Goal: Navigation & Orientation: Find specific page/section

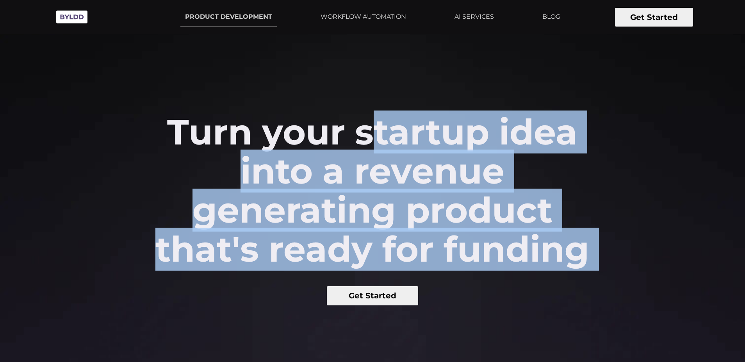
click at [302, 168] on h2 "Turn your startup idea into a revenue generating product that's ready for fundi…" at bounding box center [372, 190] width 447 height 156
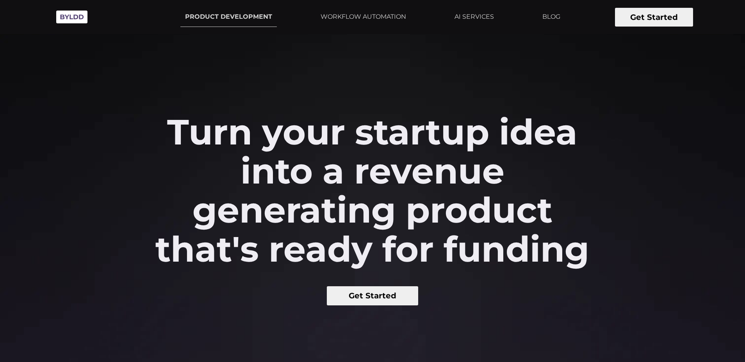
click at [338, 174] on h2 "Turn your startup idea into a revenue generating product that's ready for fundi…" at bounding box center [372, 190] width 447 height 156
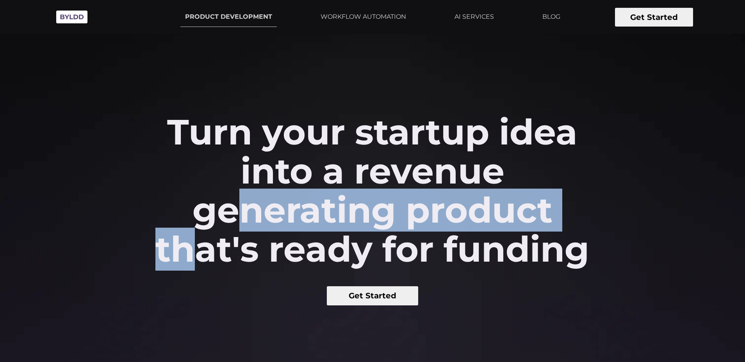
drag, startPoint x: 338, startPoint y: 174, endPoint x: 345, endPoint y: 206, distance: 32.6
click at [345, 206] on h2 "Turn your startup idea into a revenue generating product that's ready for fundi…" at bounding box center [372, 190] width 447 height 156
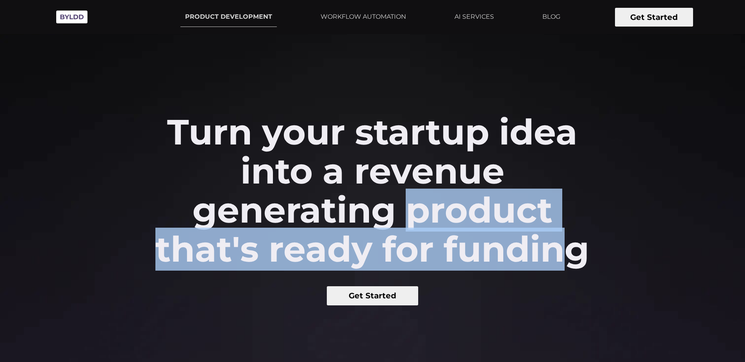
drag, startPoint x: 345, startPoint y: 206, endPoint x: 341, endPoint y: 238, distance: 32.7
click at [341, 238] on h2 "Turn your startup idea into a revenue generating product that's ready for fundi…" at bounding box center [372, 190] width 447 height 156
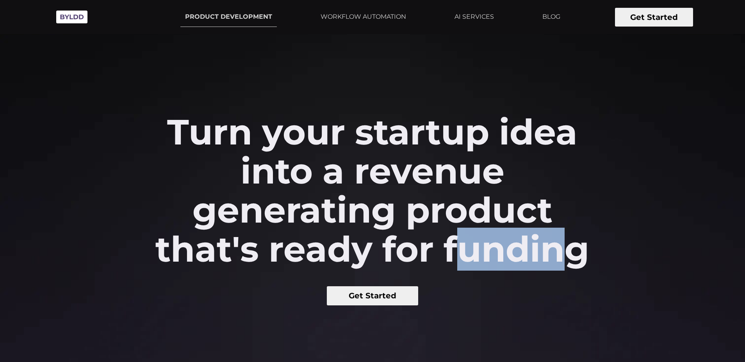
click at [341, 238] on h2 "Turn your startup idea into a revenue generating product that's ready for fundi…" at bounding box center [372, 190] width 447 height 156
click at [77, 20] on img at bounding box center [71, 16] width 39 height 21
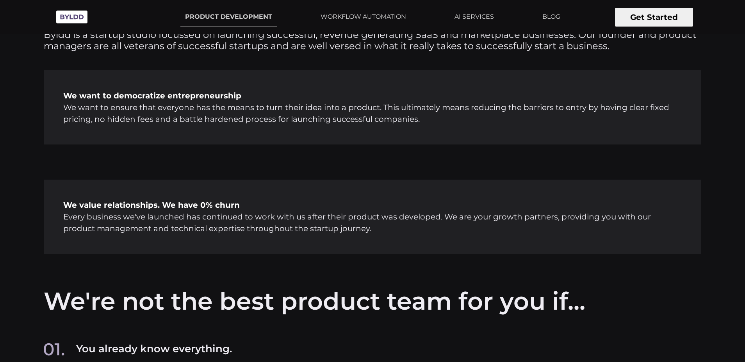
scroll to position [3389, 0]
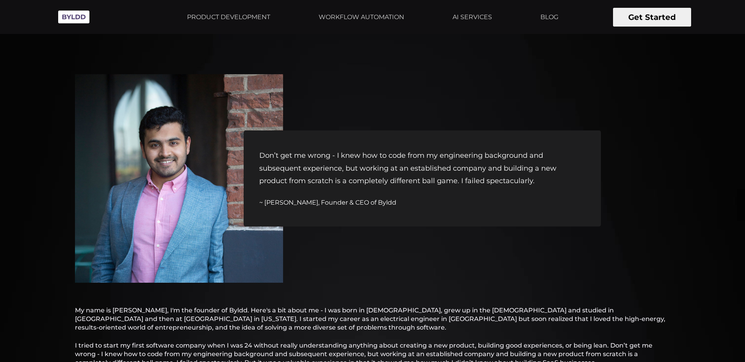
scroll to position [2, 0]
